Goal: Transaction & Acquisition: Purchase product/service

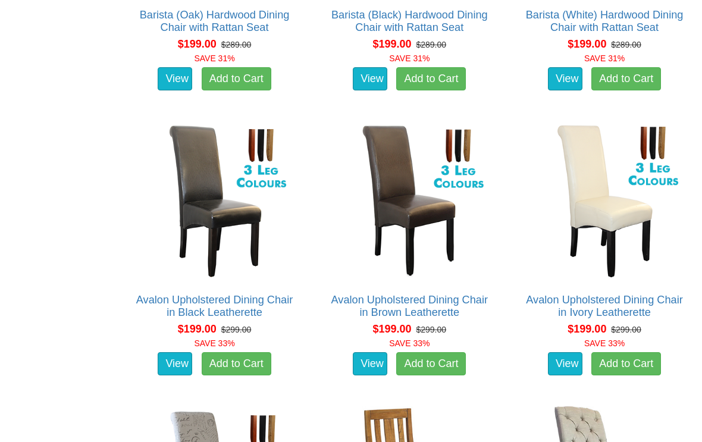
scroll to position [778, 0]
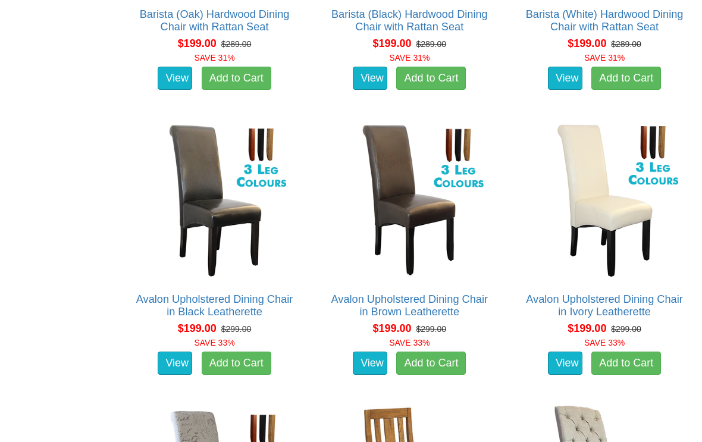
click at [653, 151] on img at bounding box center [604, 200] width 164 height 164
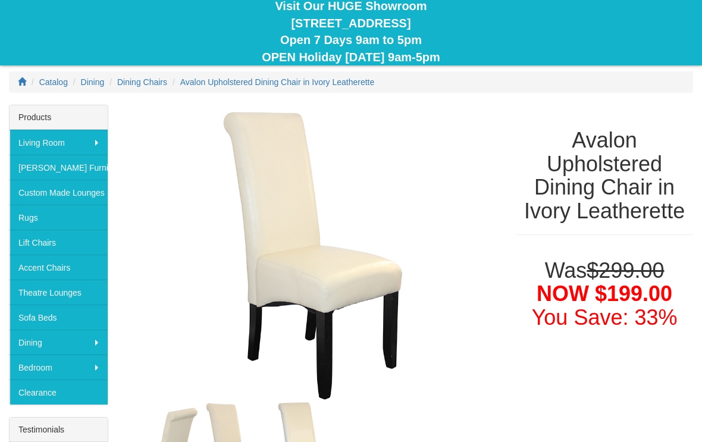
scroll to position [116, 0]
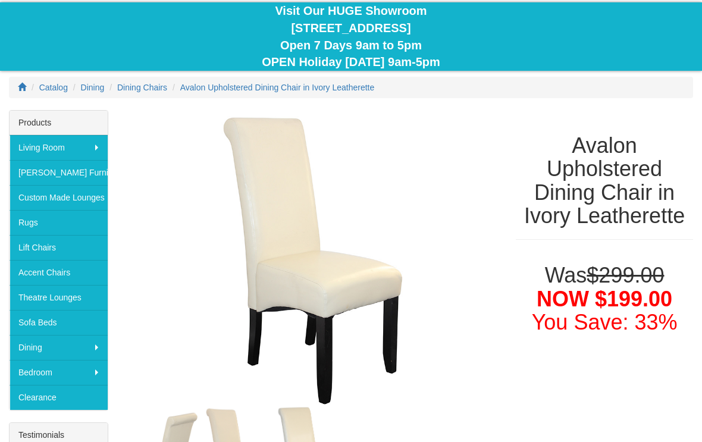
click at [43, 245] on link "Lift Chairs" at bounding box center [59, 247] width 98 height 25
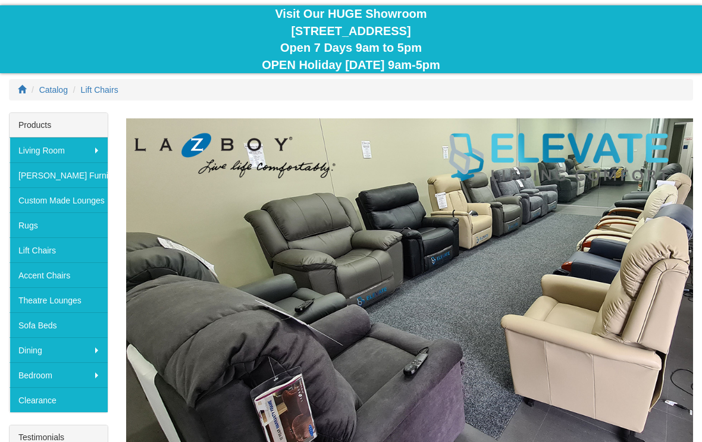
scroll to position [117, 0]
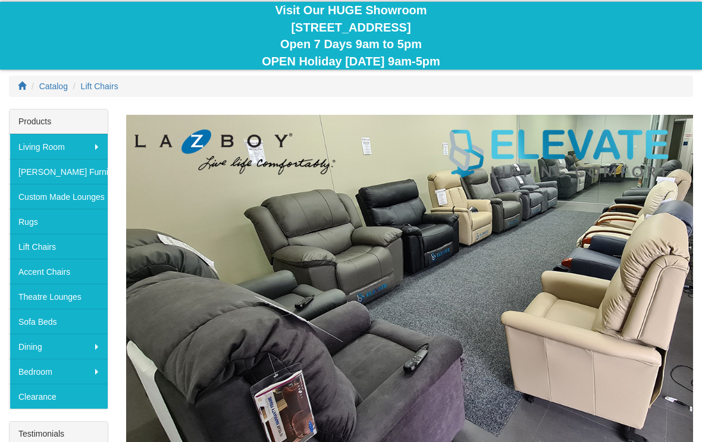
click at [56, 298] on link "Theatre Lounges" at bounding box center [59, 296] width 98 height 25
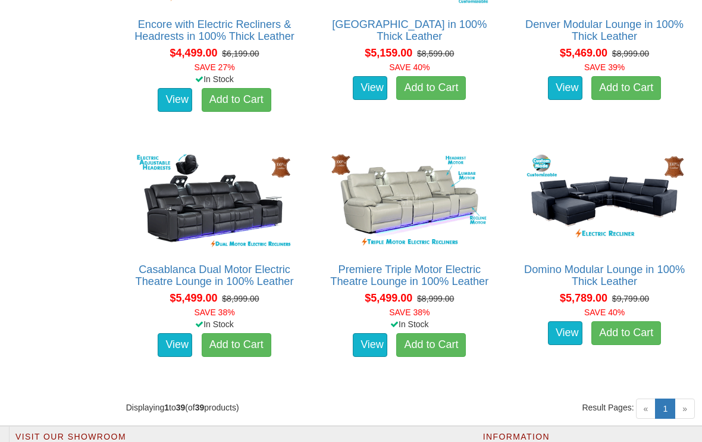
scroll to position [3631, 0]
click at [364, 355] on link "View" at bounding box center [370, 345] width 35 height 24
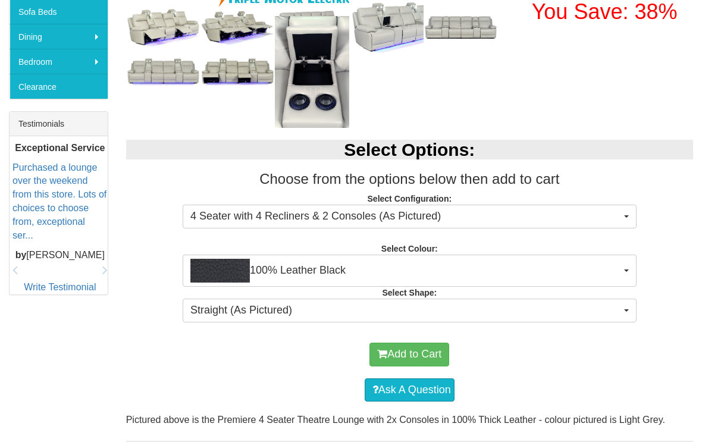
scroll to position [427, 0]
click at [620, 212] on span "4 Seater with 4 Recliners & 2 Consoles (As Pictured)" at bounding box center [405, 216] width 431 height 15
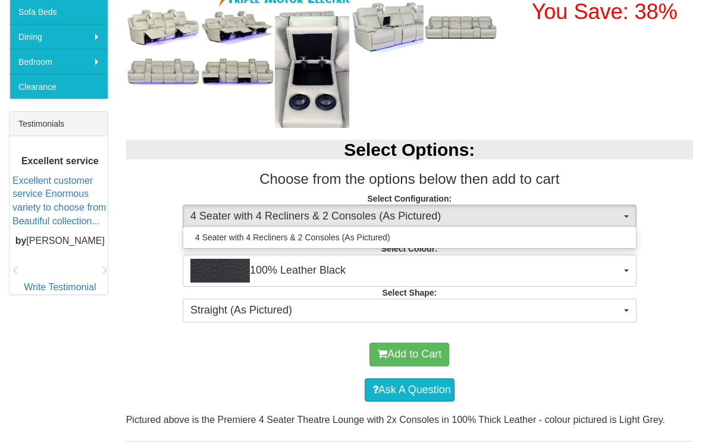
click at [630, 214] on div at bounding box center [351, 221] width 702 height 442
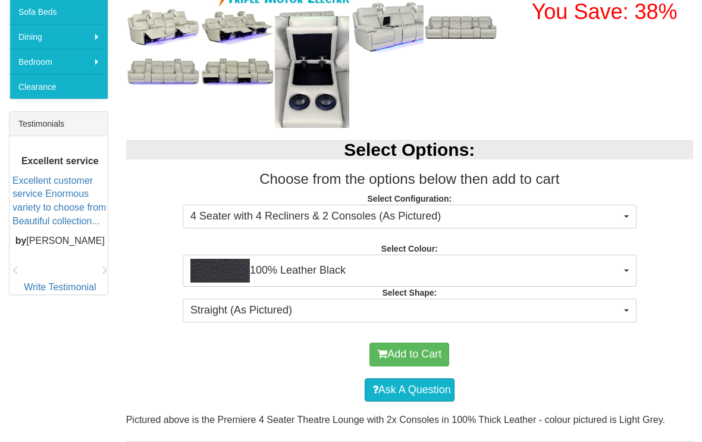
click at [625, 270] on span "button" at bounding box center [626, 271] width 5 height 2
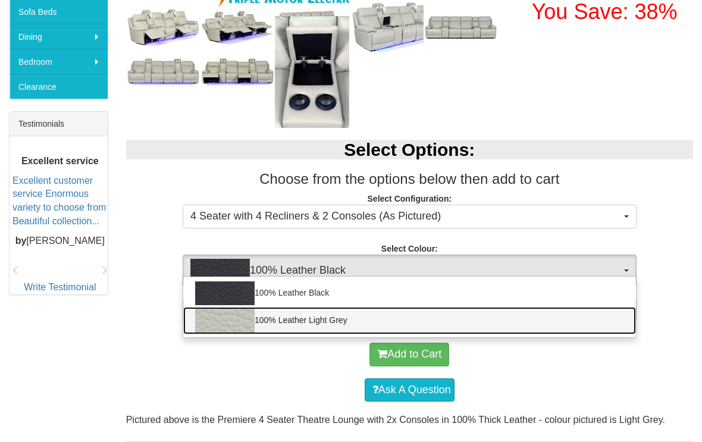
click at [601, 323] on link "100% Leather Light Grey" at bounding box center [409, 320] width 453 height 27
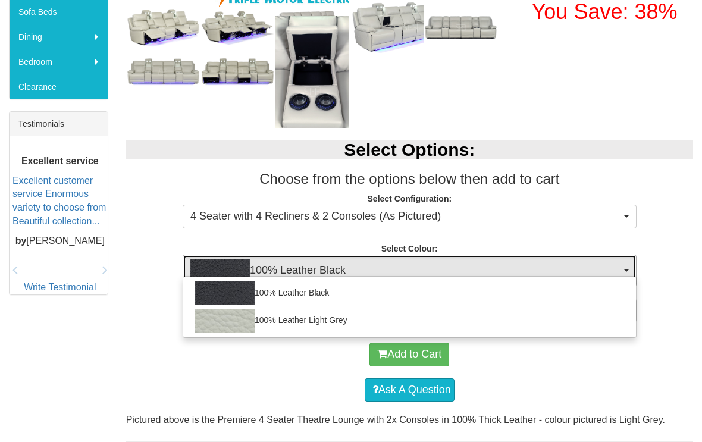
select select "1499"
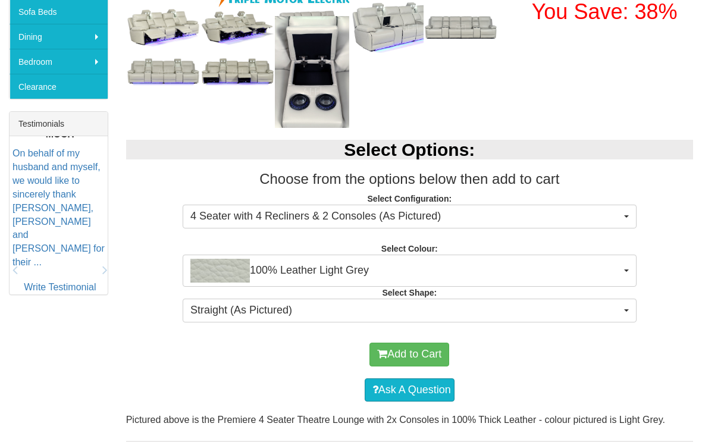
click at [628, 311] on button "Straight (As Pictured)" at bounding box center [410, 311] width 454 height 24
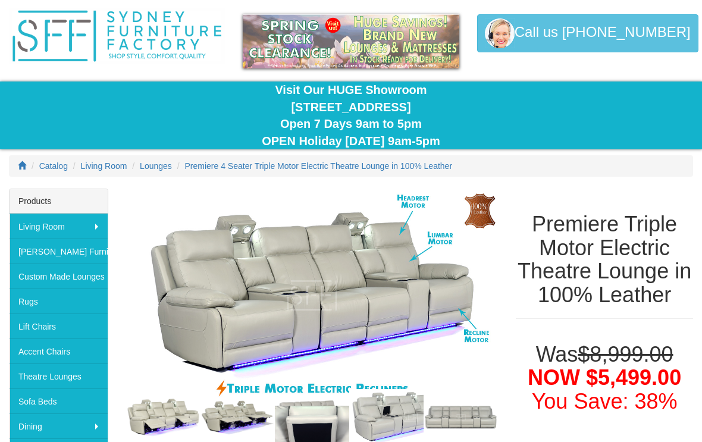
scroll to position [0, 0]
